Goal: Information Seeking & Learning: Learn about a topic

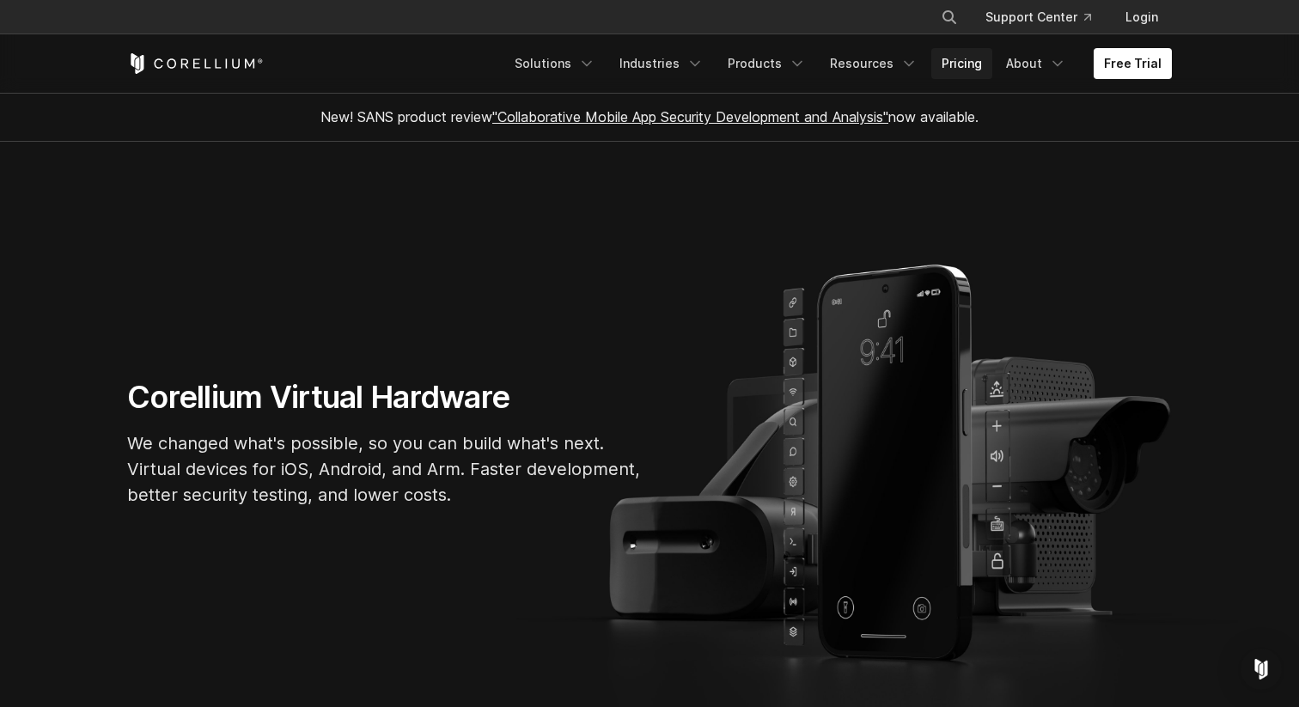
click at [962, 63] on link "Pricing" at bounding box center [961, 63] width 61 height 31
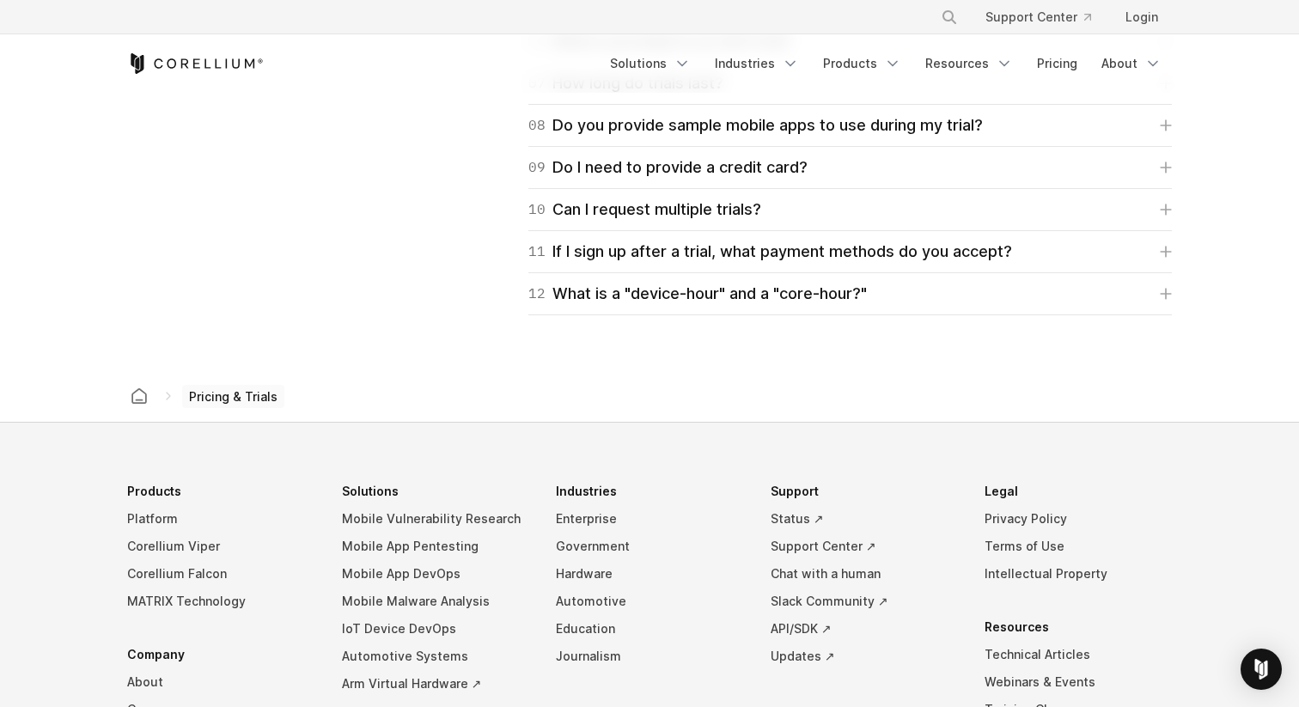
scroll to position [2779, 0]
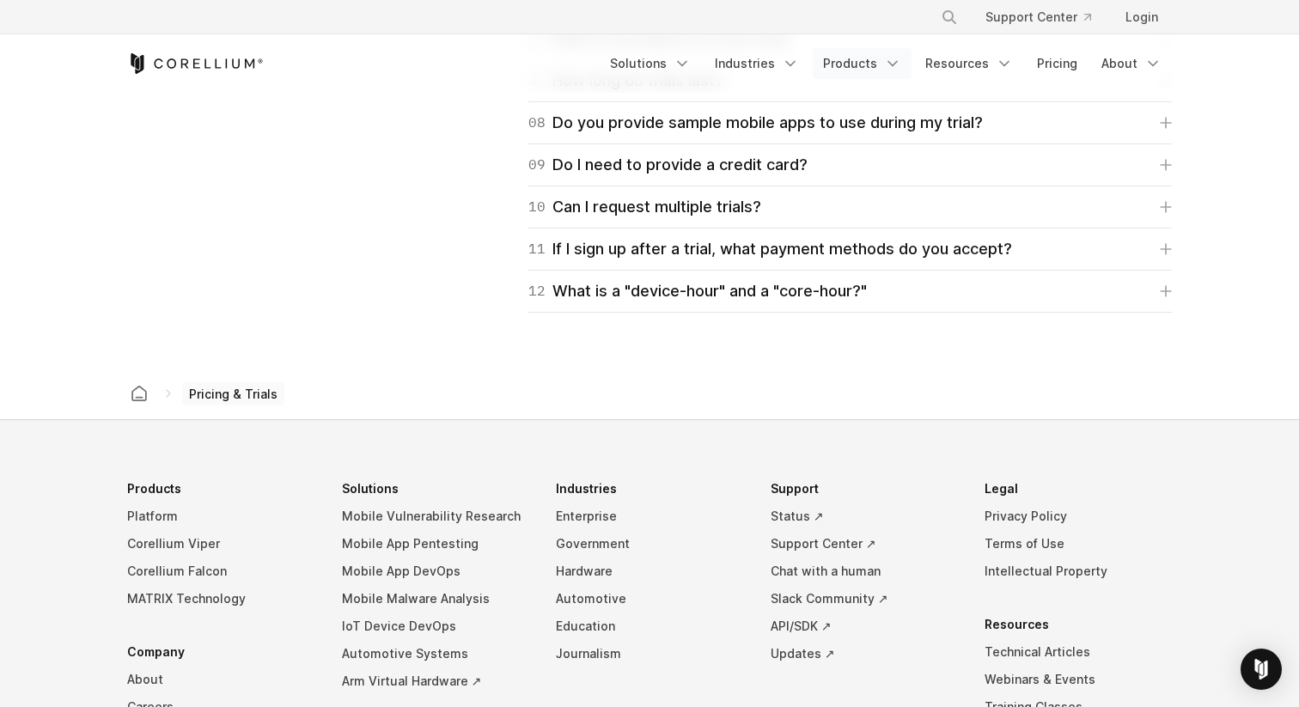
click at [859, 60] on link "Products" at bounding box center [862, 63] width 99 height 31
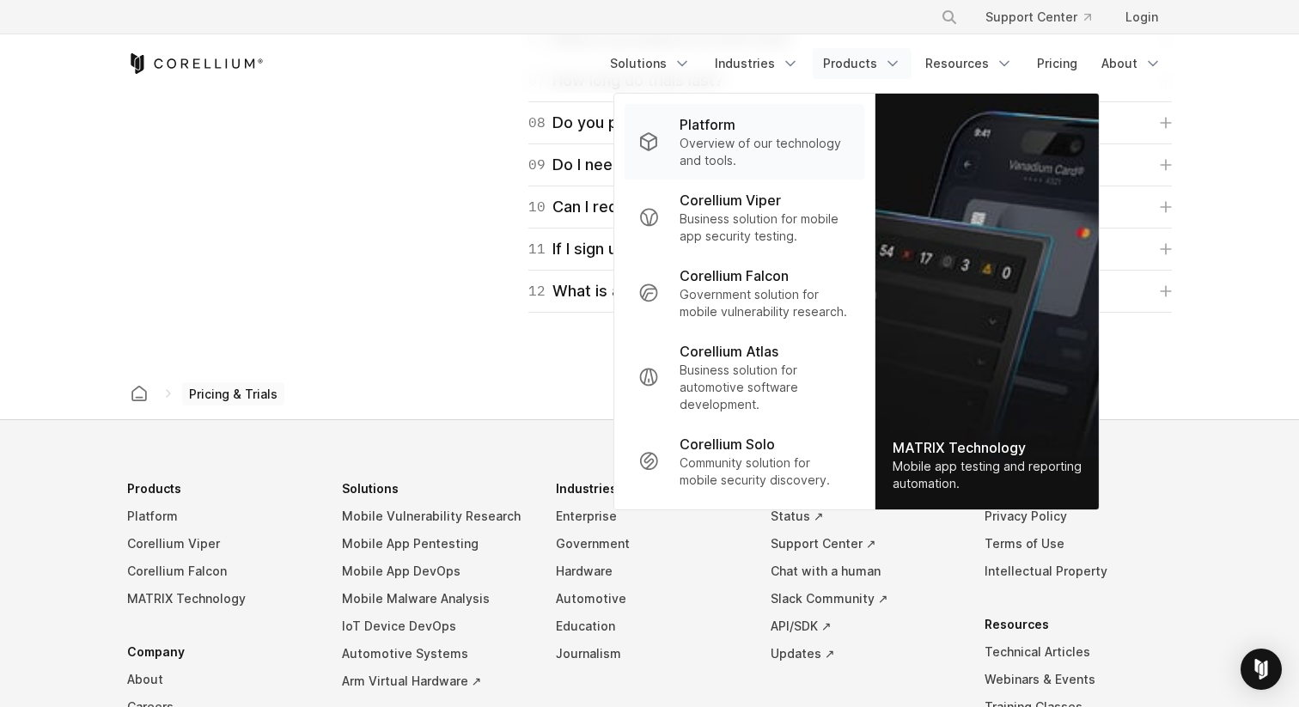
click at [775, 136] on p "Overview of our technology and tools." at bounding box center [764, 152] width 171 height 34
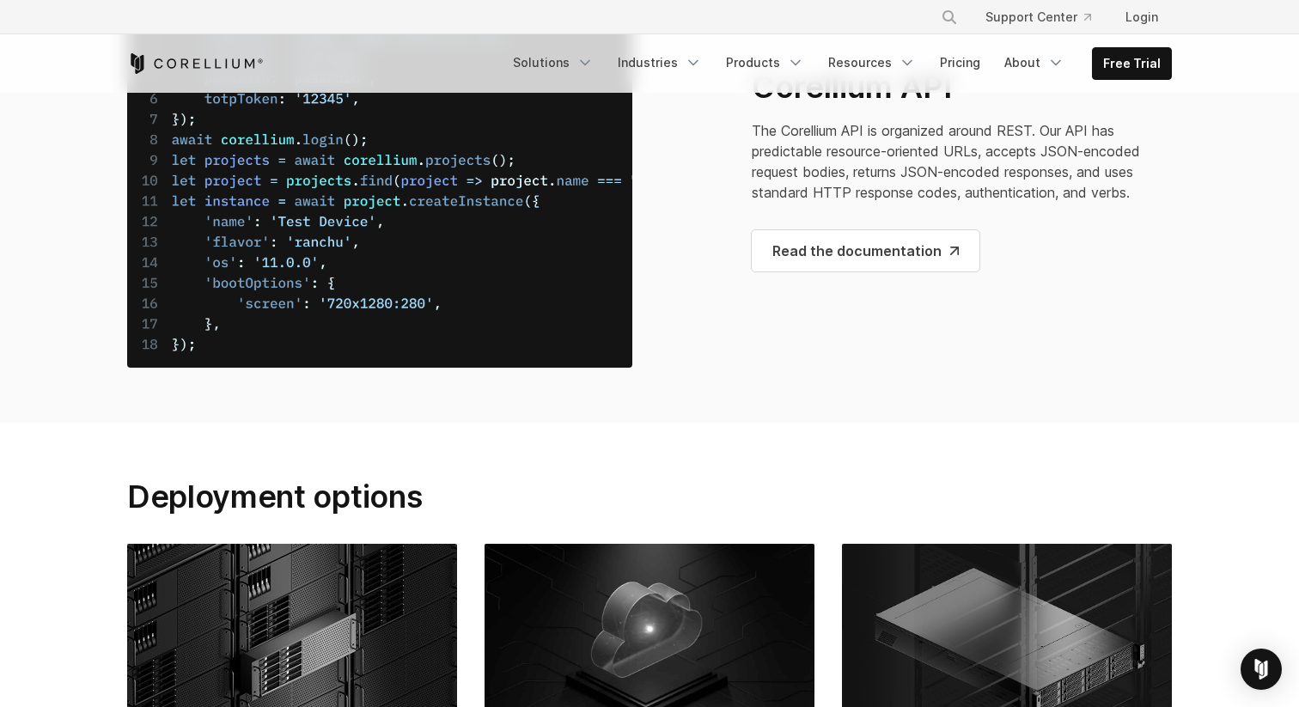
scroll to position [6656, 0]
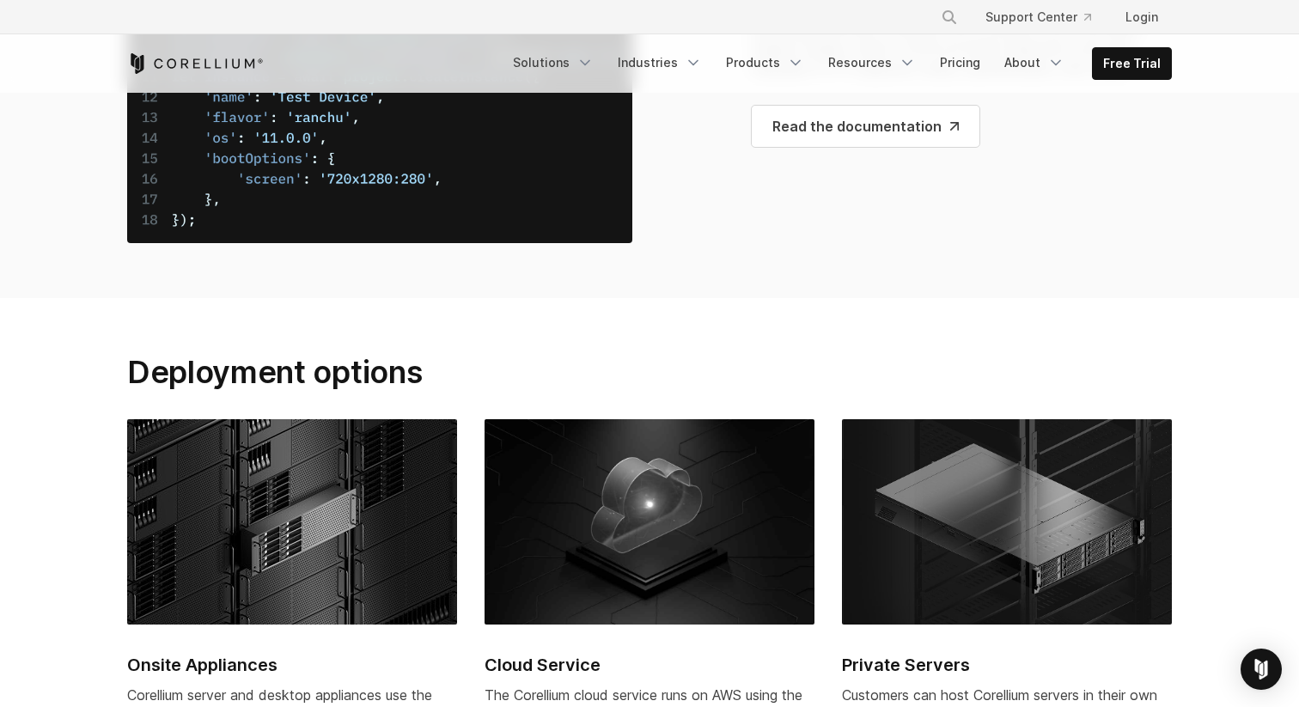
scroll to position [6211, 0]
